Goal: Browse casually: Explore the website without a specific task or goal

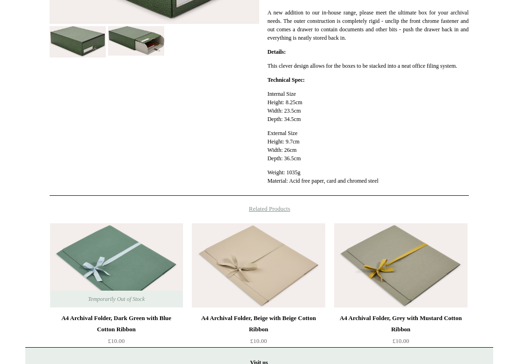
scroll to position [374, 0]
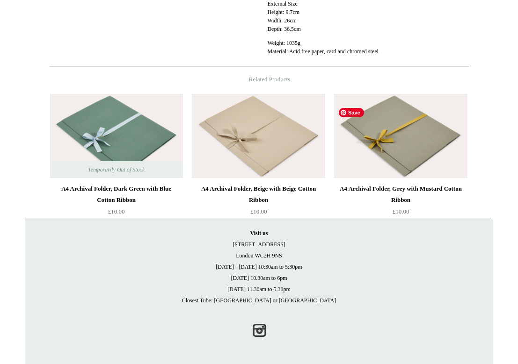
click at [417, 144] on img at bounding box center [400, 136] width 133 height 84
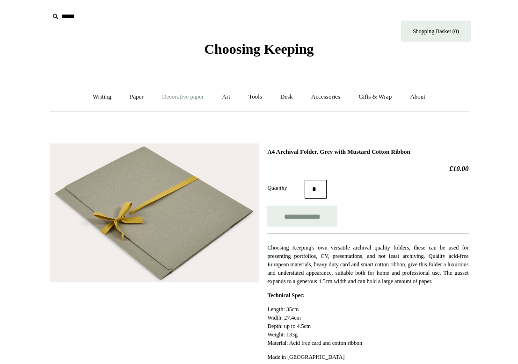
click at [183, 100] on link "Decorative paper +" at bounding box center [182, 97] width 58 height 25
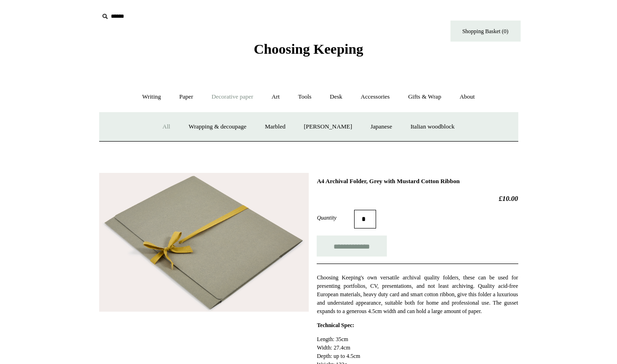
click at [155, 128] on link "All" at bounding box center [166, 127] width 25 height 25
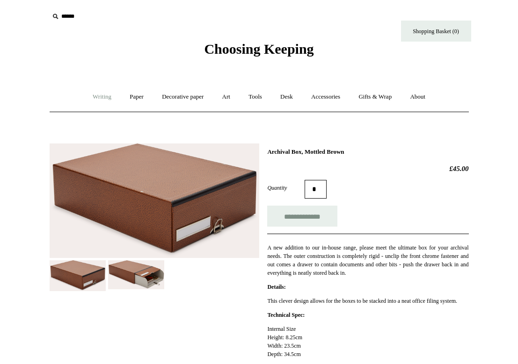
click at [96, 97] on link "Writing +" at bounding box center [102, 97] width 36 height 25
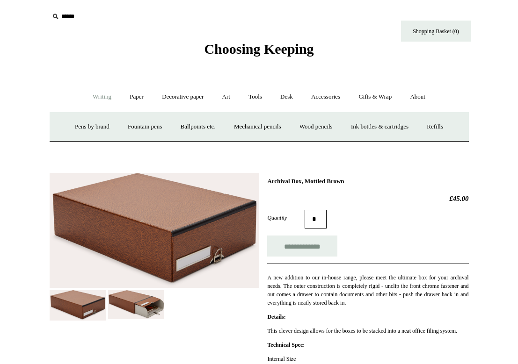
click at [231, 48] on span "Choosing Keeping" at bounding box center [258, 48] width 109 height 15
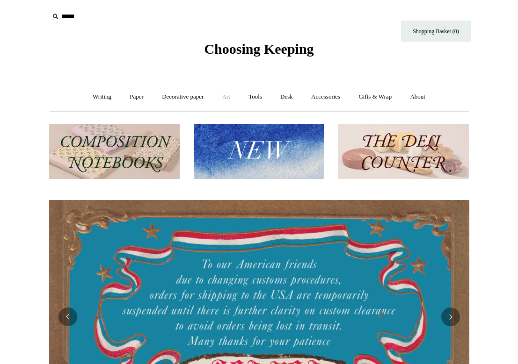
click at [228, 95] on link "Art +" at bounding box center [226, 97] width 25 height 25
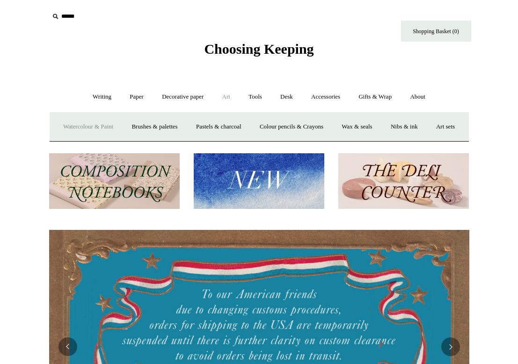
click at [121, 125] on link "Watercolour & Paint" at bounding box center [88, 127] width 67 height 25
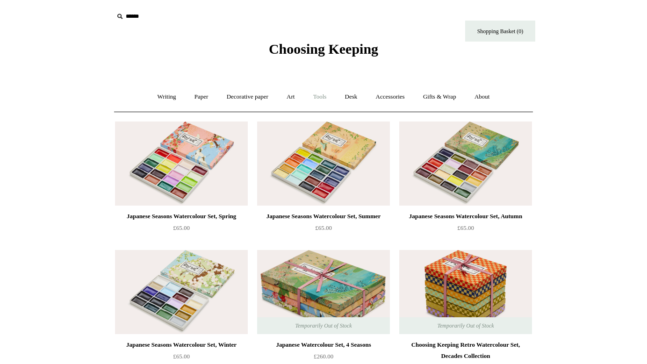
click at [328, 95] on link "Tools +" at bounding box center [320, 97] width 30 height 25
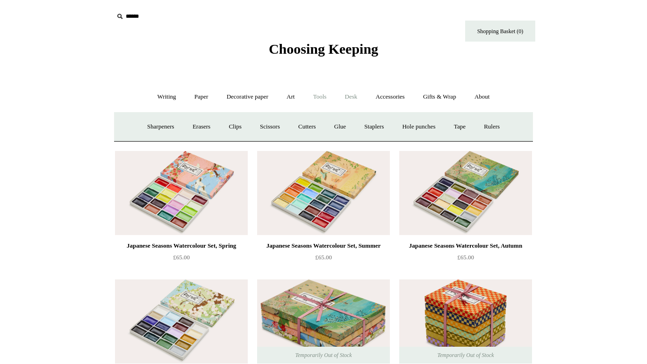
click at [353, 96] on link "Desk +" at bounding box center [351, 97] width 29 height 25
click at [355, 127] on link "Desk Accessories" at bounding box center [362, 127] width 59 height 25
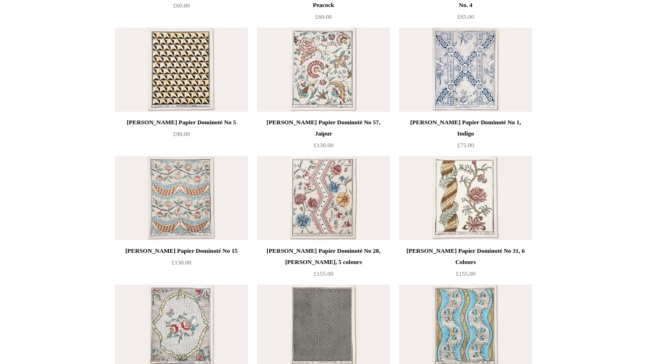
scroll to position [682, 0]
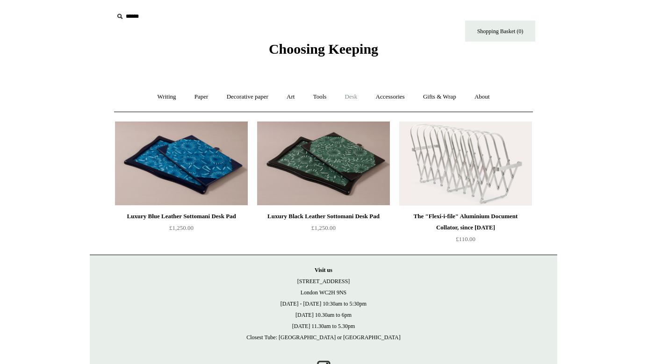
click at [350, 97] on link "Desk +" at bounding box center [351, 97] width 29 height 25
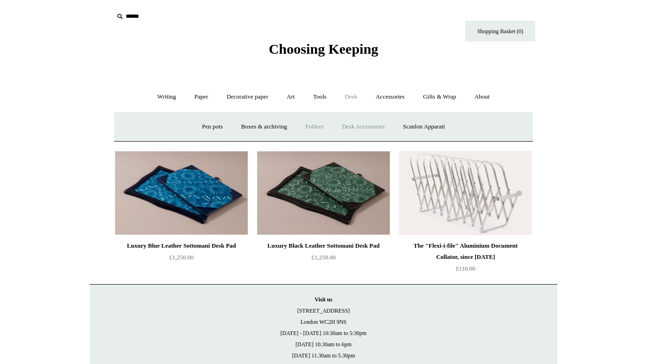
click at [312, 125] on link "Folders" at bounding box center [314, 127] width 35 height 25
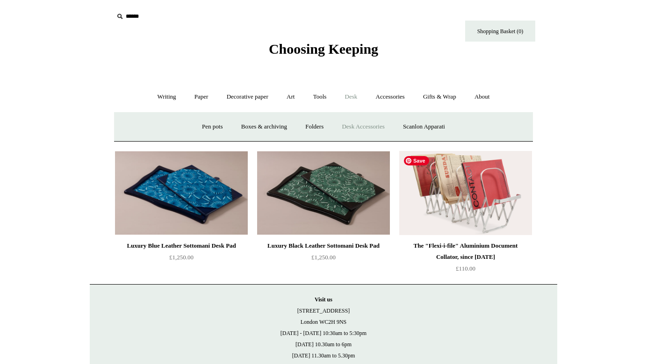
click at [449, 201] on img at bounding box center [465, 193] width 133 height 84
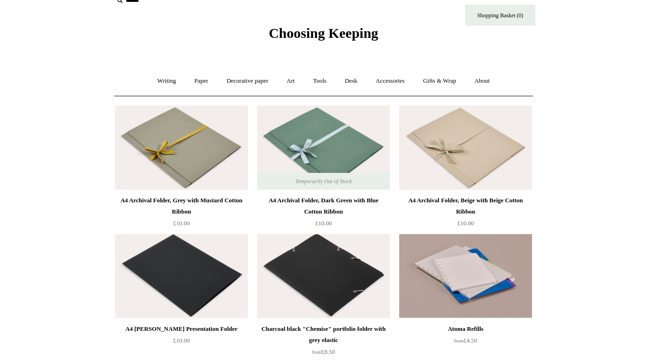
scroll to position [6, 0]
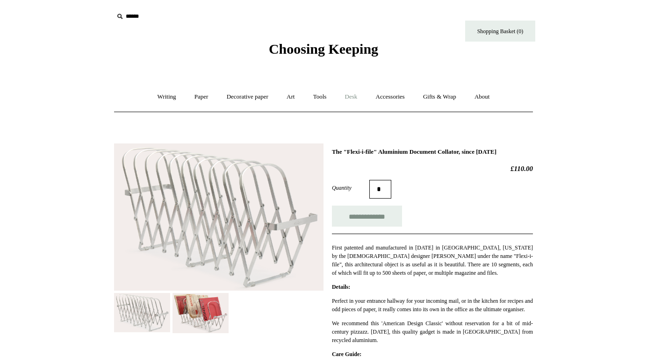
click at [356, 101] on link "Desk +" at bounding box center [351, 97] width 29 height 25
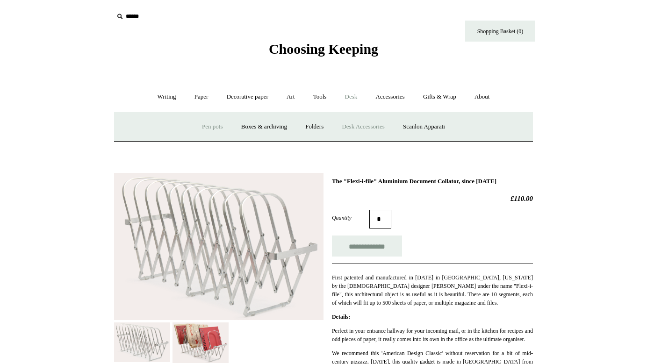
click at [210, 124] on link "Pen pots" at bounding box center [212, 127] width 37 height 25
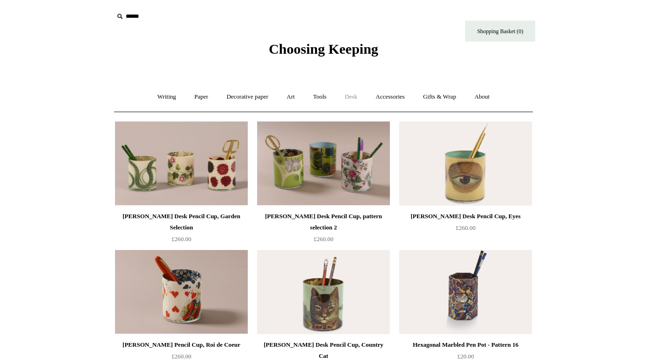
click at [351, 97] on link "Desk +" at bounding box center [351, 97] width 29 height 25
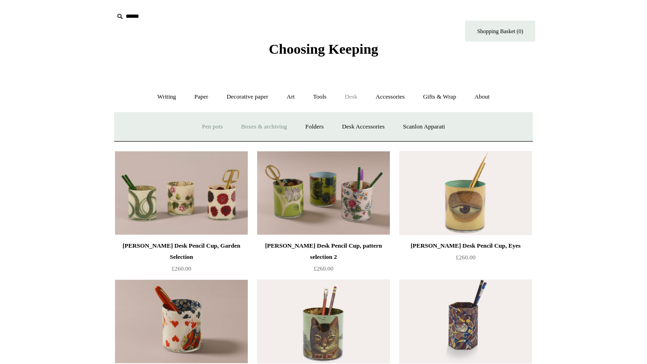
click at [259, 123] on link "Boxes & archiving" at bounding box center [264, 127] width 63 height 25
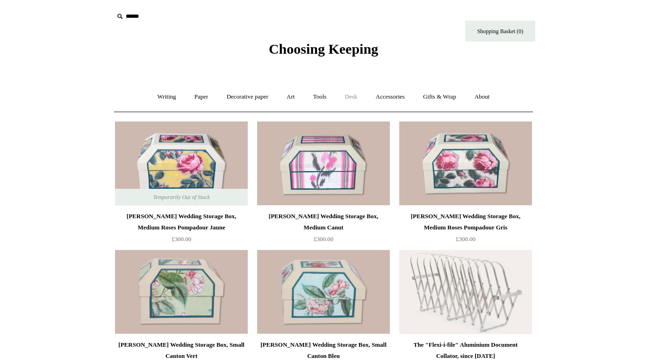
click at [357, 94] on link "Desk +" at bounding box center [351, 97] width 29 height 25
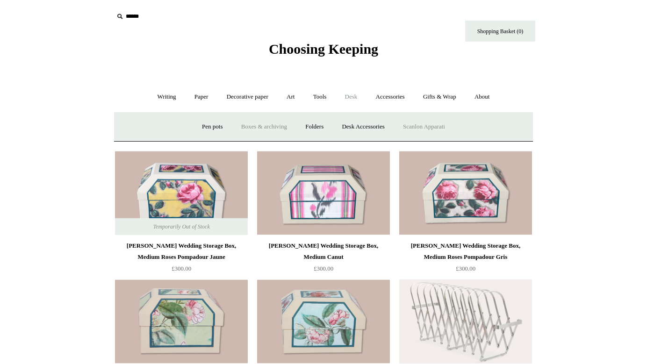
click at [436, 122] on link "Scanlon Apparati" at bounding box center [424, 127] width 59 height 25
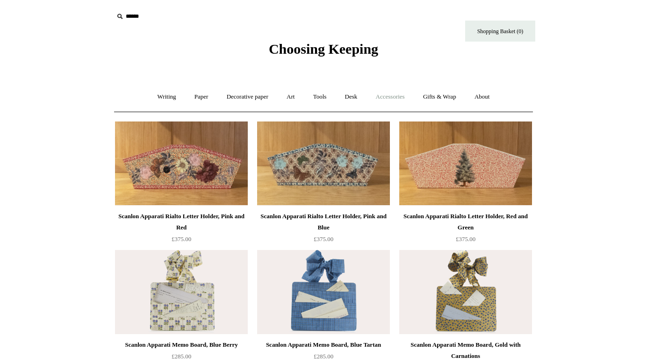
click at [386, 98] on link "Accessories +" at bounding box center [390, 97] width 46 height 25
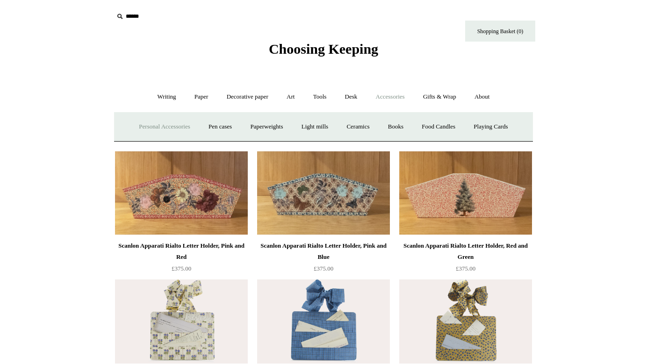
click at [158, 125] on link "Personal Accessories +" at bounding box center [164, 127] width 68 height 25
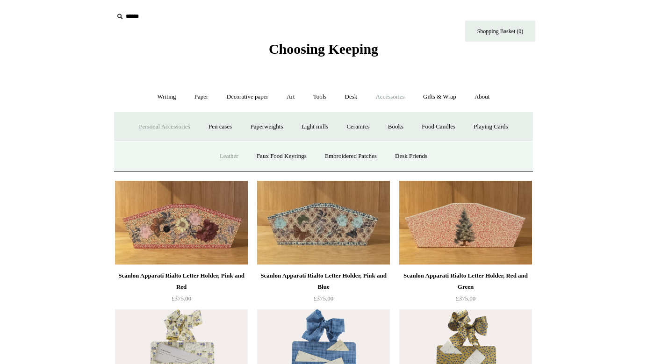
click at [217, 158] on link "Leather" at bounding box center [229, 156] width 36 height 25
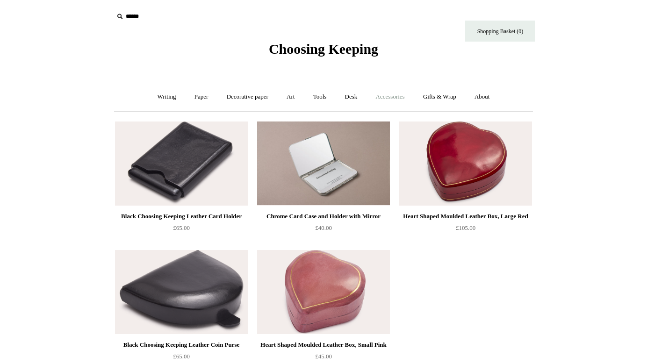
click at [396, 95] on link "Accessories +" at bounding box center [390, 97] width 46 height 25
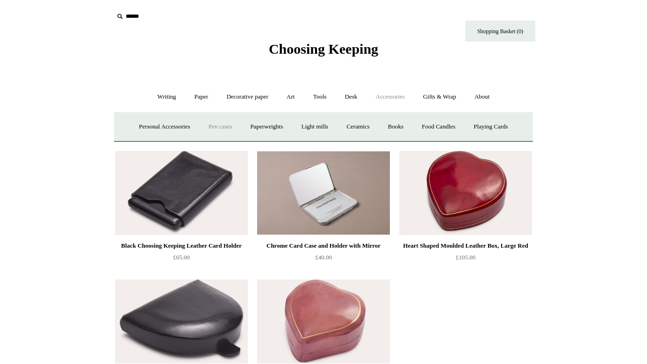
click at [220, 122] on link "Pen cases" at bounding box center [220, 127] width 40 height 25
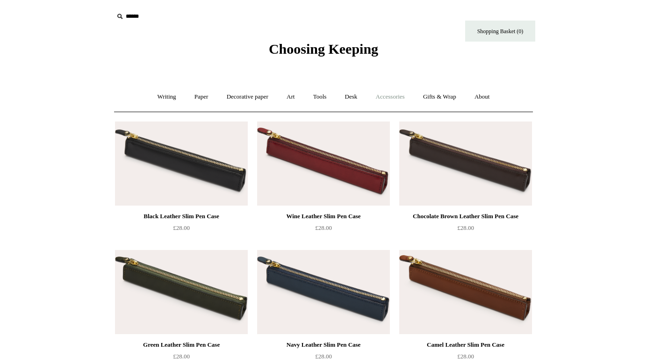
click at [404, 98] on link "Accessories +" at bounding box center [390, 97] width 46 height 25
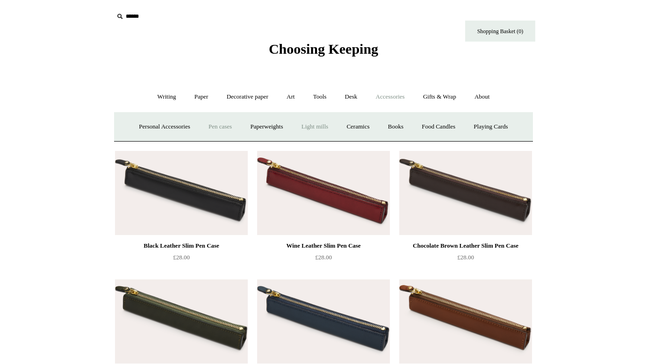
click at [316, 127] on link "Light mills" at bounding box center [314, 127] width 43 height 25
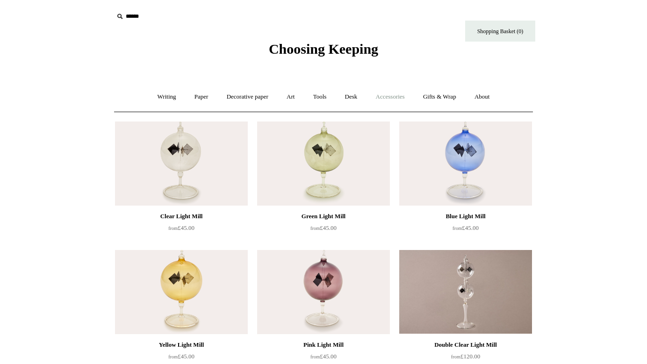
click at [403, 102] on link "Accessories +" at bounding box center [390, 97] width 46 height 25
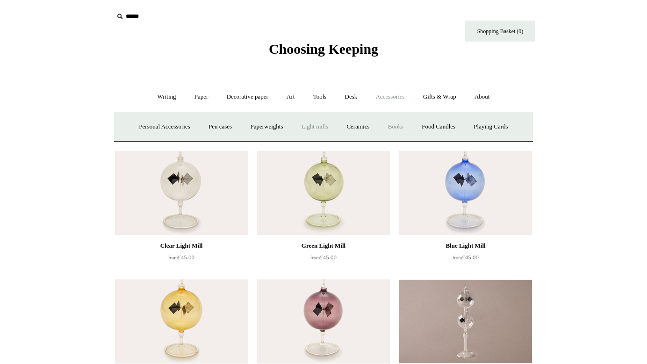
click at [400, 133] on link "Books" at bounding box center [396, 127] width 32 height 25
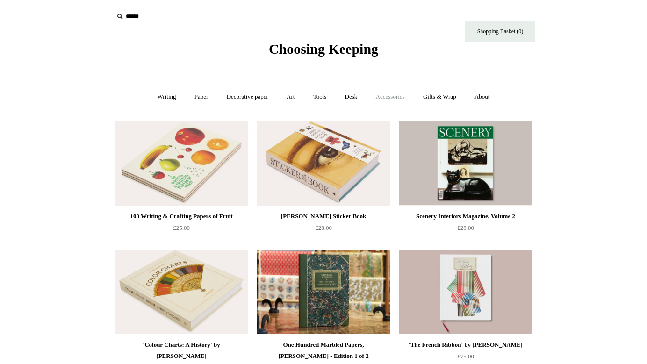
click at [396, 107] on link "Accessories +" at bounding box center [390, 97] width 46 height 25
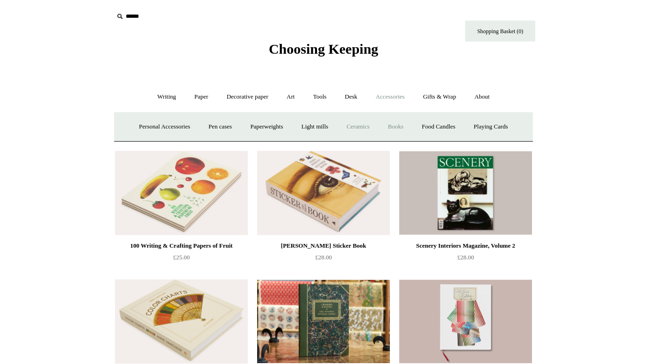
click at [357, 123] on link "Ceramics +" at bounding box center [358, 127] width 40 height 25
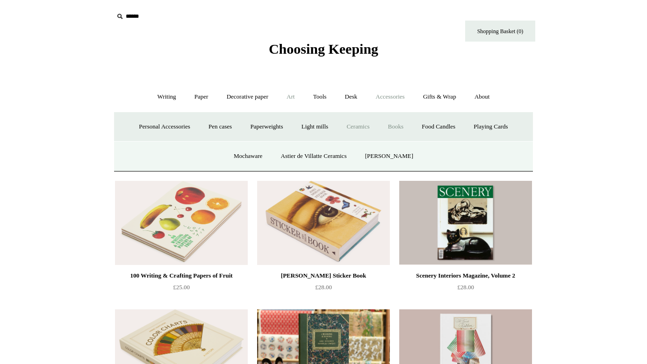
click at [291, 99] on link "Art +" at bounding box center [290, 97] width 25 height 25
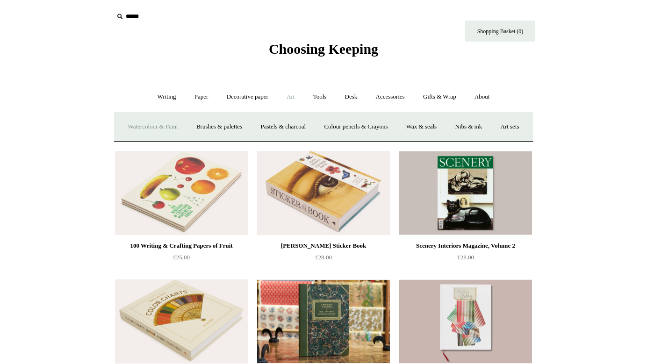
click at [161, 128] on link "Watercolour & Paint" at bounding box center [152, 127] width 67 height 25
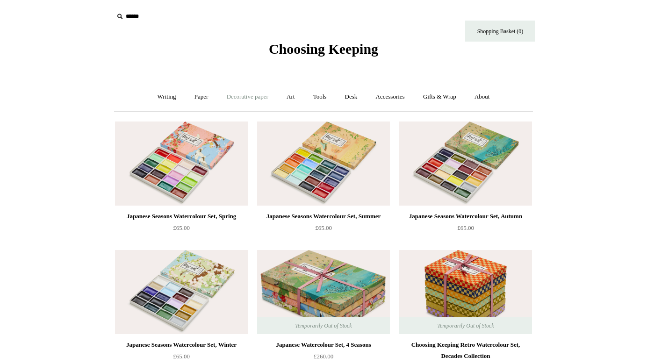
click at [244, 103] on link "Decorative paper +" at bounding box center [247, 97] width 58 height 25
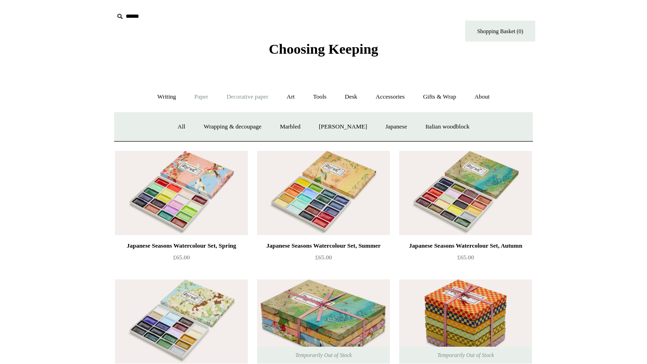
click at [191, 101] on link "Paper +" at bounding box center [201, 97] width 31 height 25
click at [185, 130] on link "Notebooks +" at bounding box center [192, 127] width 43 height 25
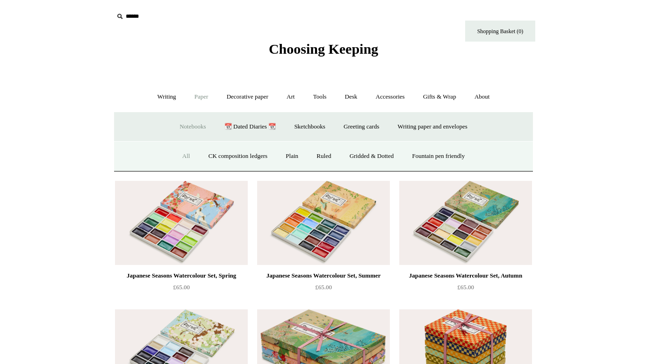
click at [181, 156] on link "All" at bounding box center [186, 156] width 25 height 25
